Goal: Information Seeking & Learning: Learn about a topic

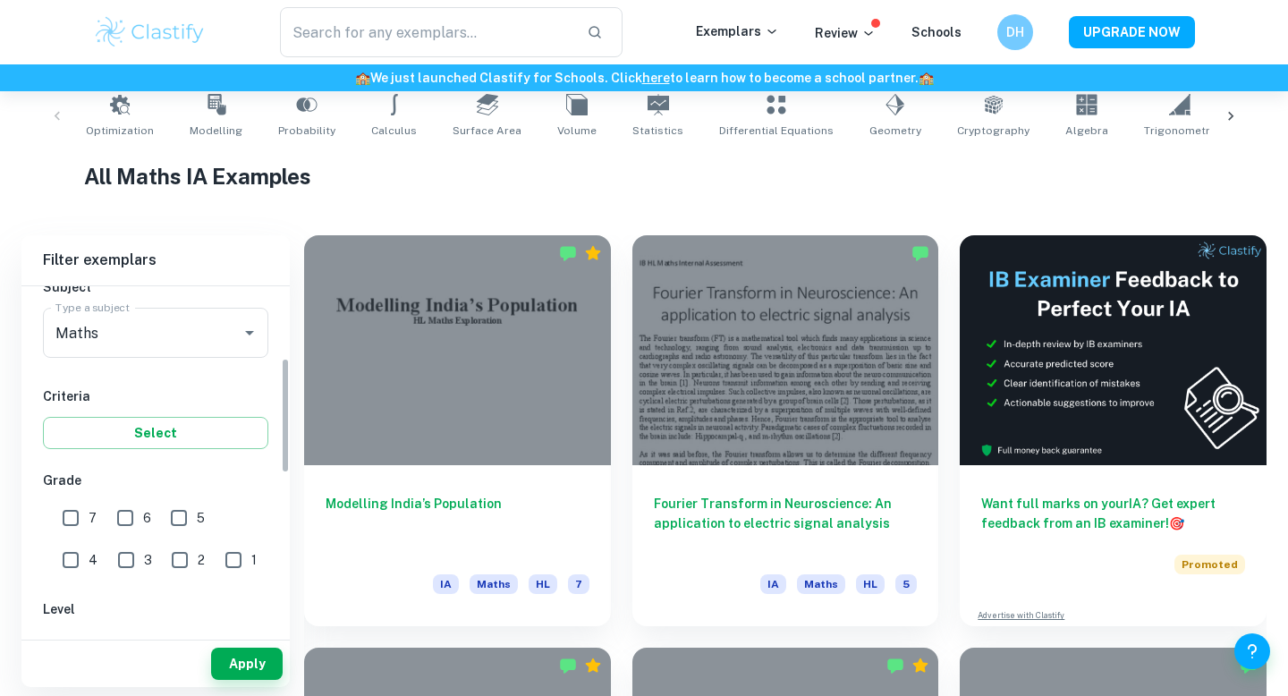
scroll to position [215, 0]
click at [70, 508] on input "7" at bounding box center [71, 518] width 36 height 36
checkbox input "true"
click at [125, 515] on input "6" at bounding box center [125, 518] width 36 height 36
checkbox input "true"
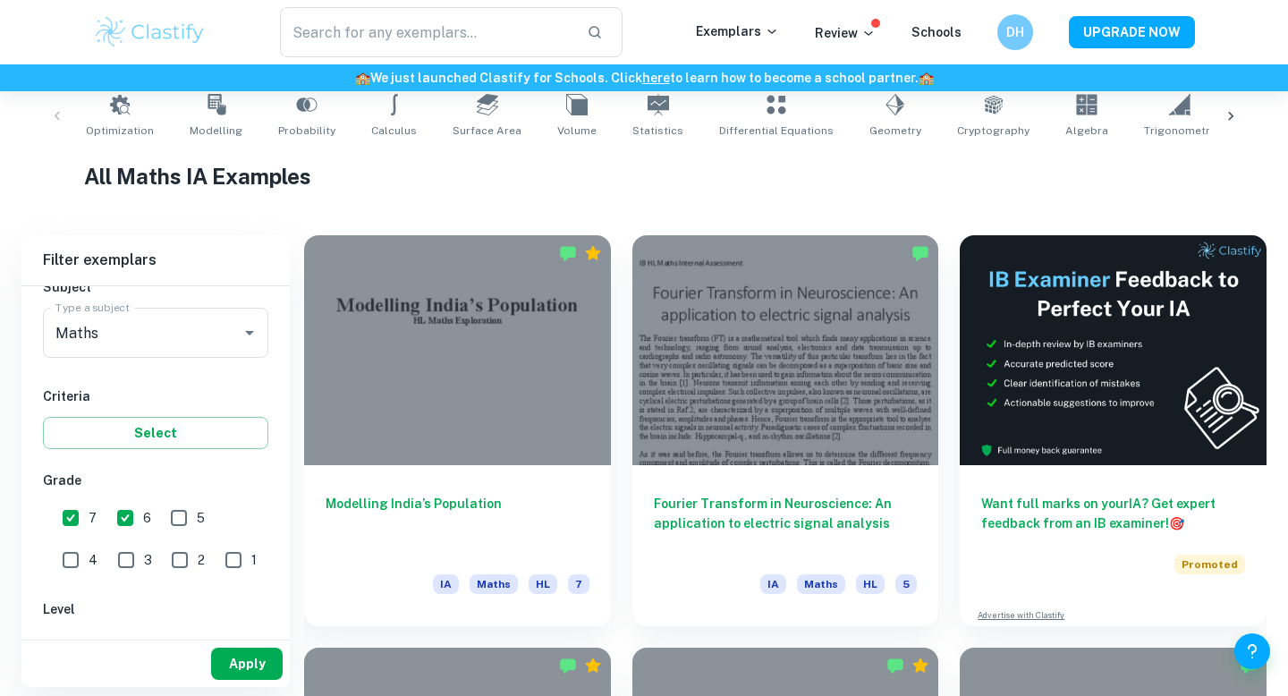
click at [251, 665] on button "Apply" at bounding box center [247, 664] width 72 height 32
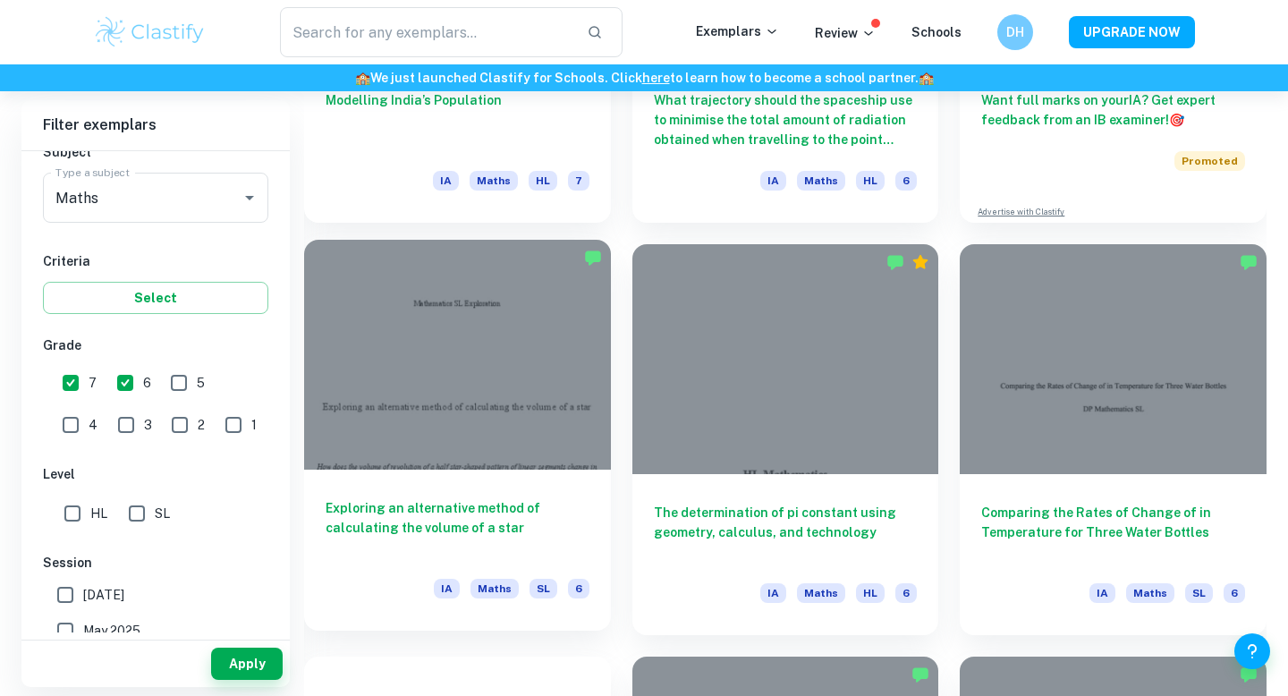
scroll to position [773, 0]
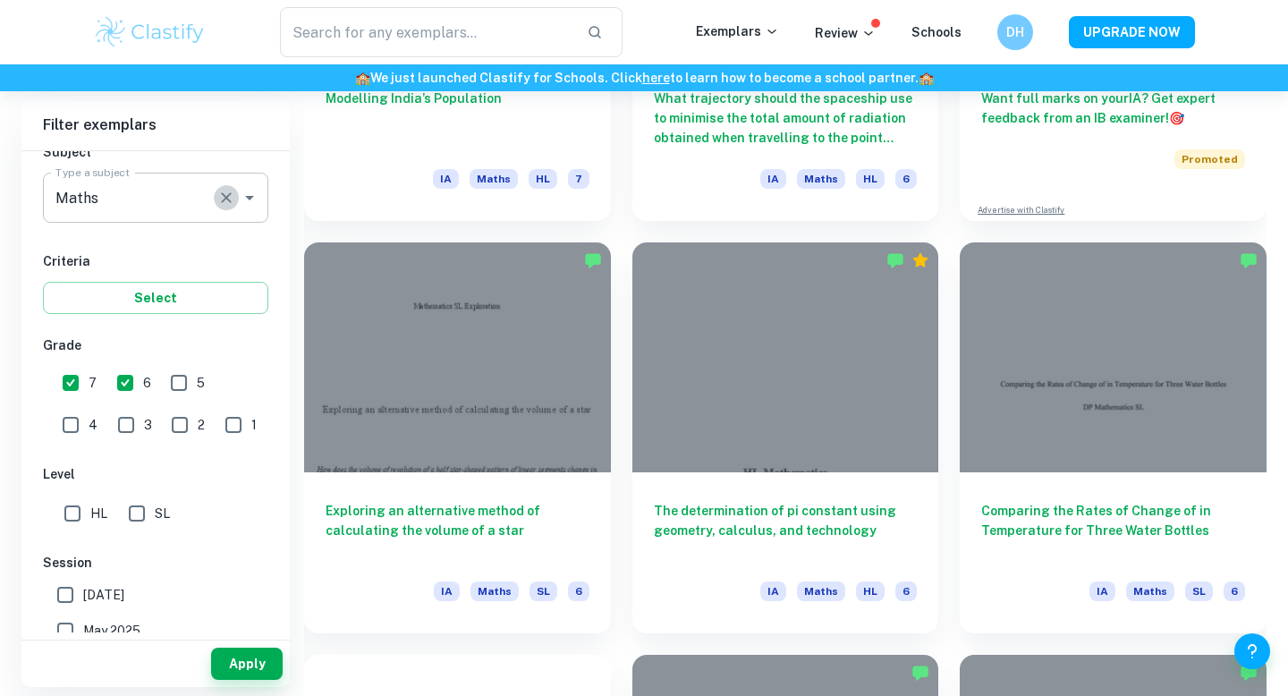
click at [228, 191] on icon "Clear" at bounding box center [226, 198] width 18 height 18
click at [198, 266] on h6 "Criteria" at bounding box center [155, 261] width 225 height 20
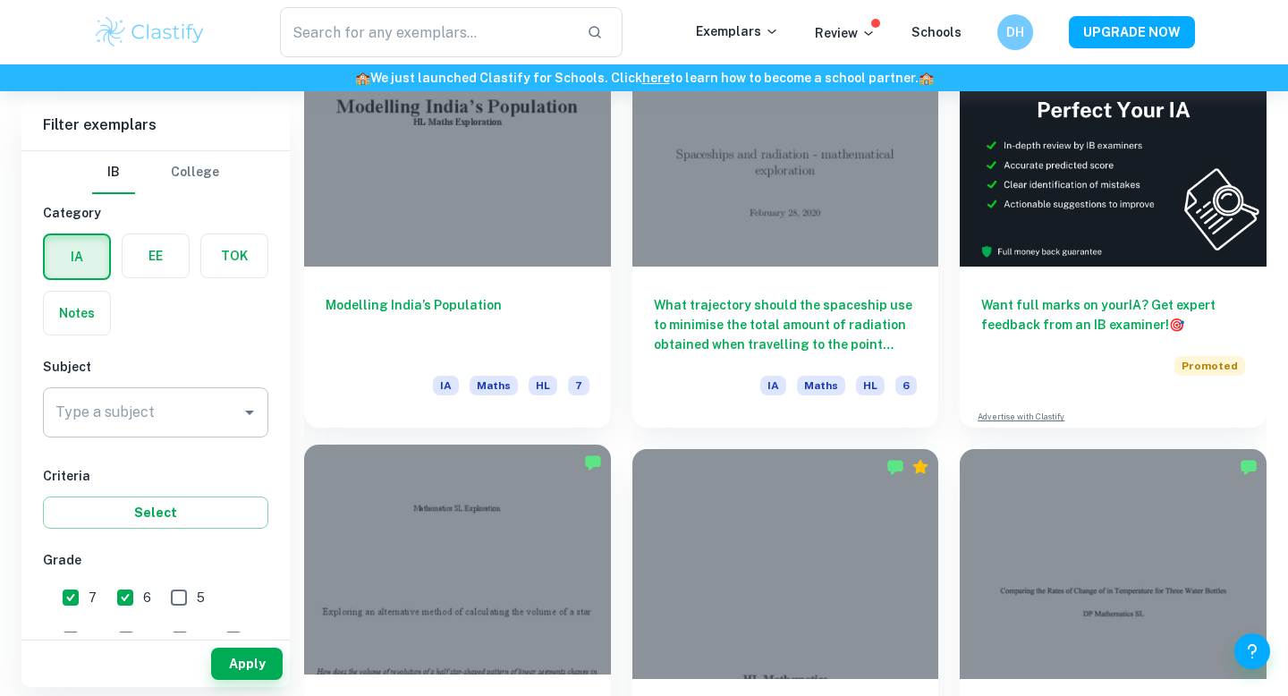
scroll to position [564, 0]
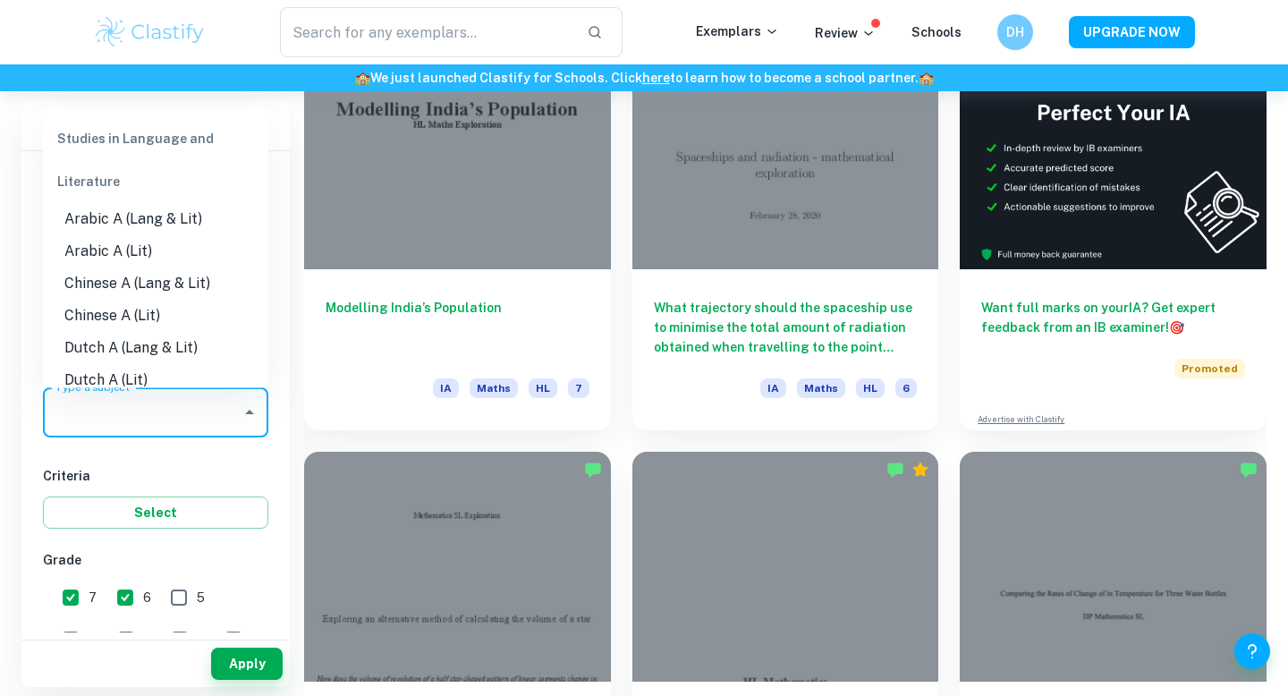
click at [135, 402] on input "Maths" at bounding box center [142, 412] width 183 height 34
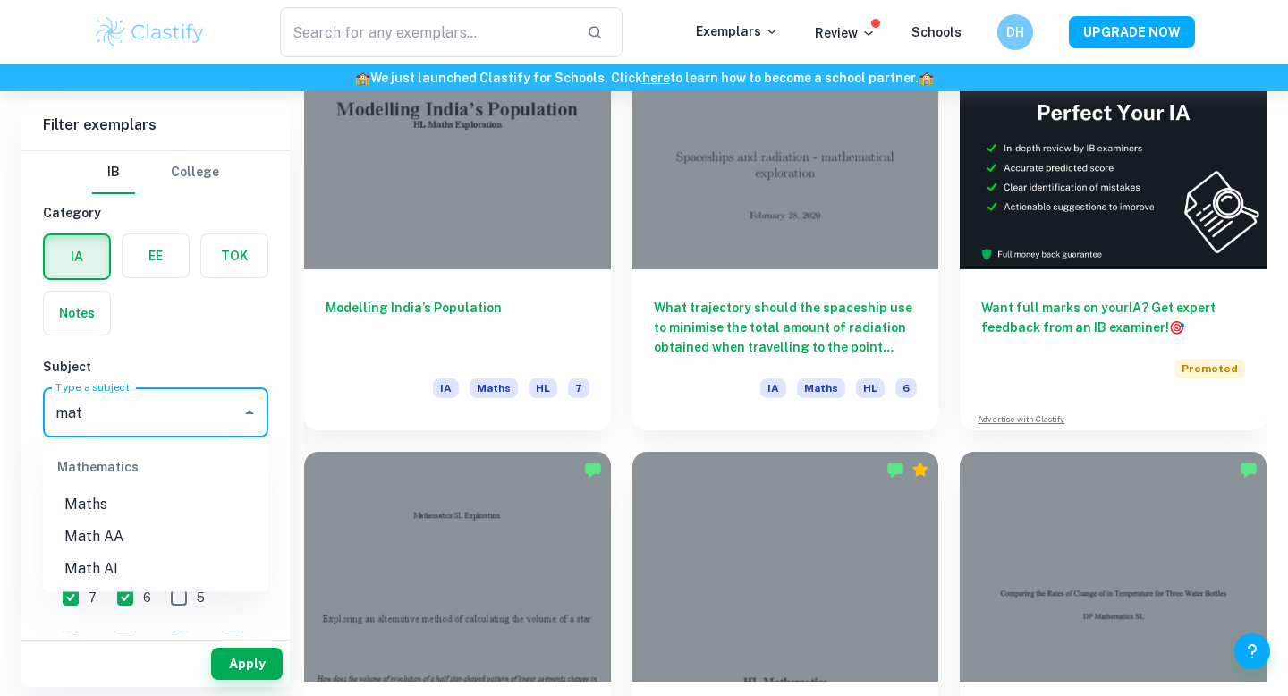
click at [146, 522] on li "Math AA" at bounding box center [155, 537] width 225 height 32
type input "Math AA"
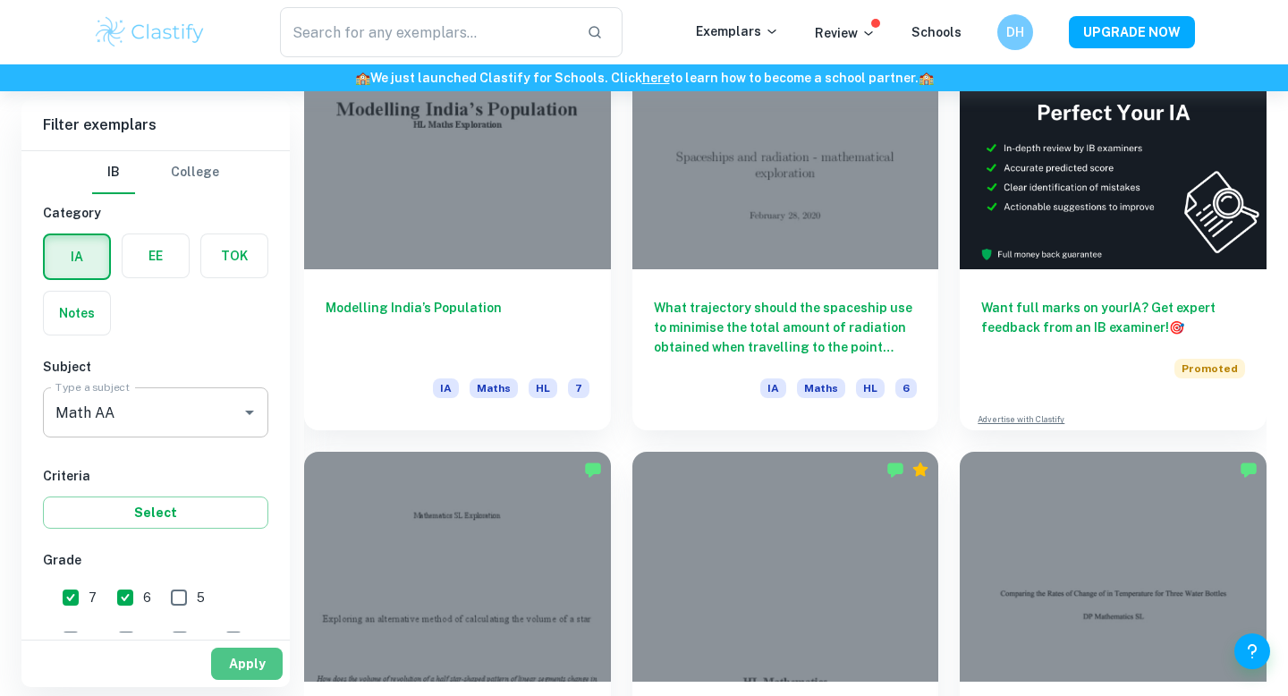
click at [252, 673] on button "Apply" at bounding box center [247, 664] width 72 height 32
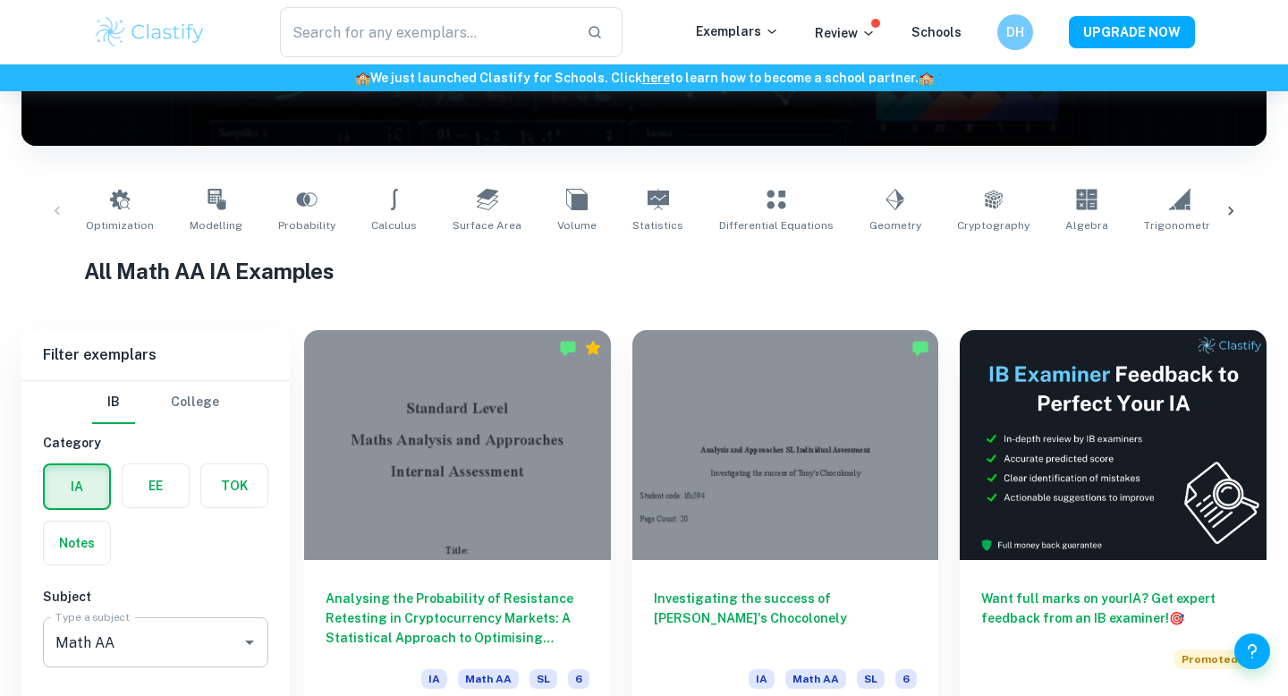
scroll to position [354, 0]
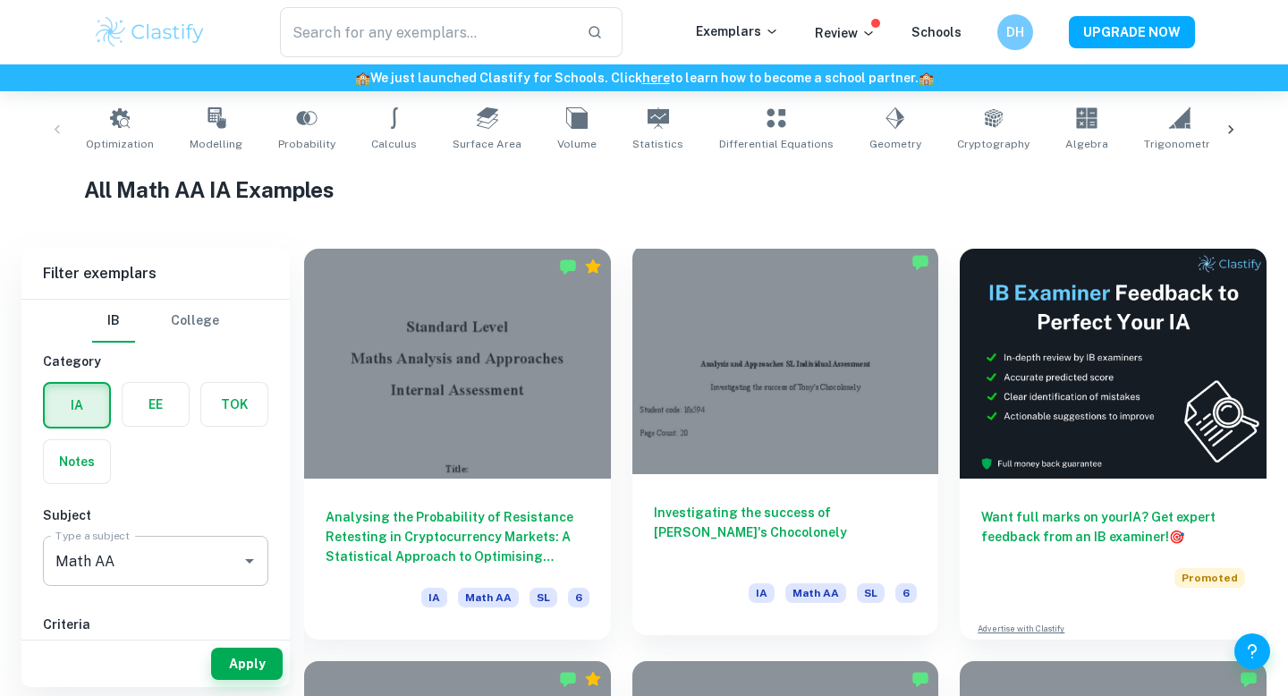
click at [801, 326] on div at bounding box center [786, 359] width 307 height 230
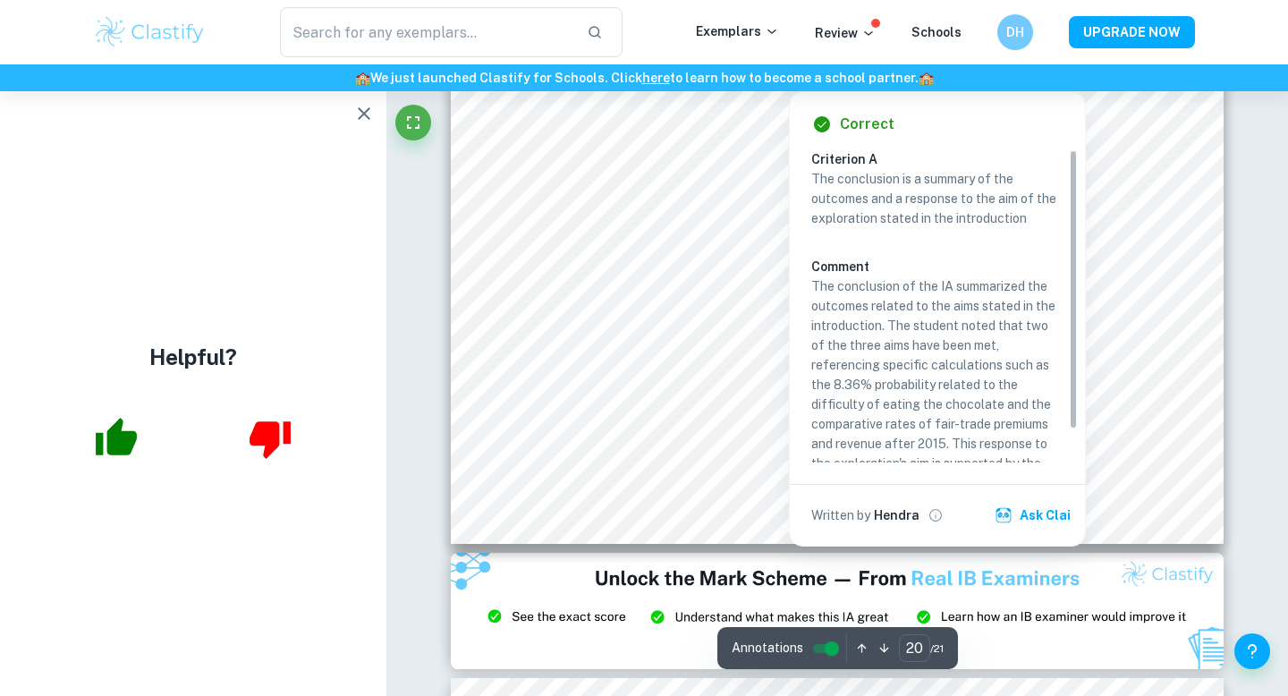
scroll to position [22346, 0]
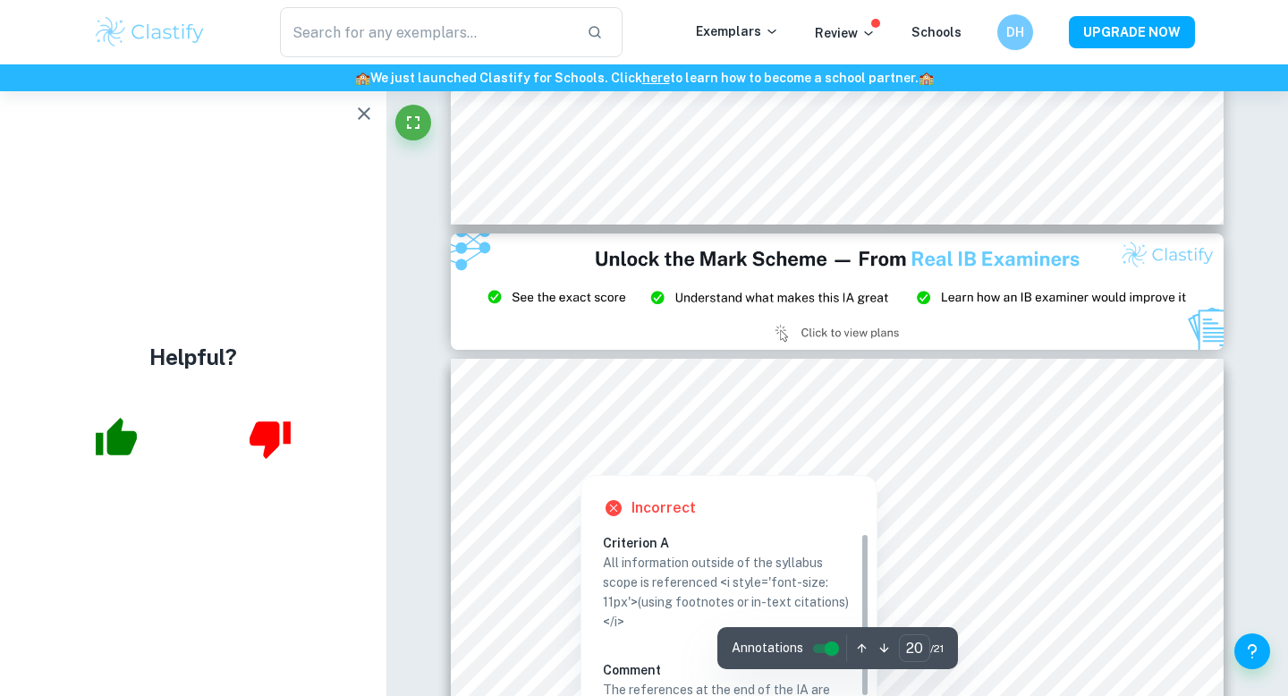
type input "21"
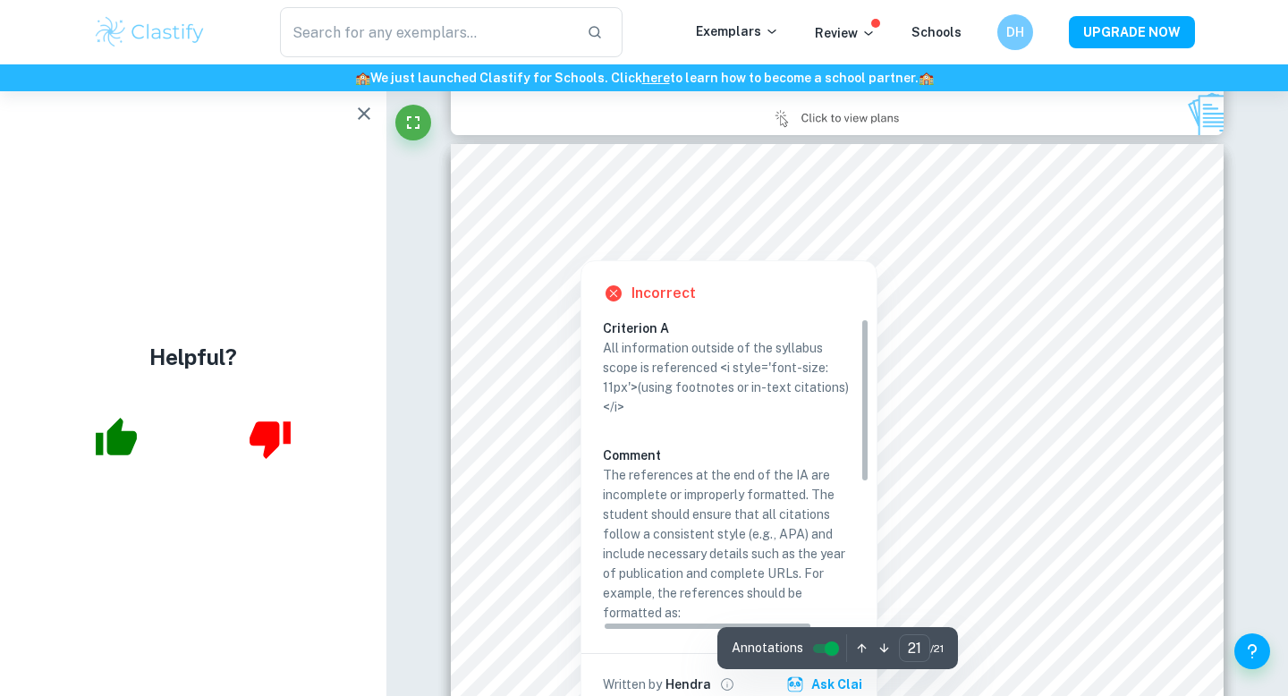
scroll to position [22623, 0]
